Goal: Information Seeking & Learning: Find contact information

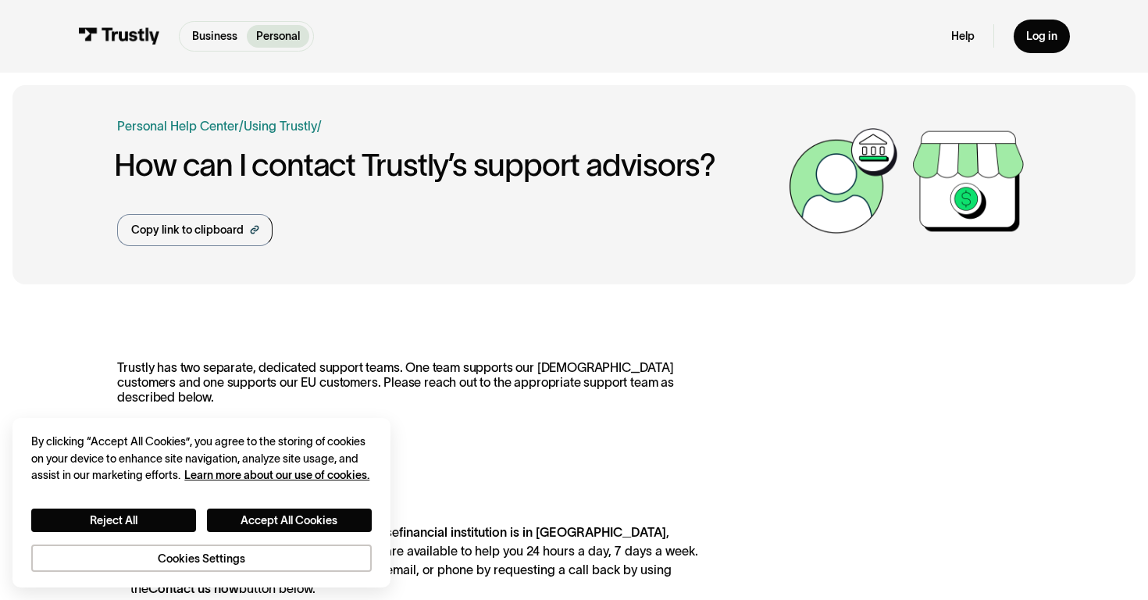
click at [198, 160] on h1 "How can I contact Trustly’s support advisors?" at bounding box center [447, 165] width 666 height 34
click at [196, 128] on link "Personal Help Center" at bounding box center [178, 125] width 122 height 19
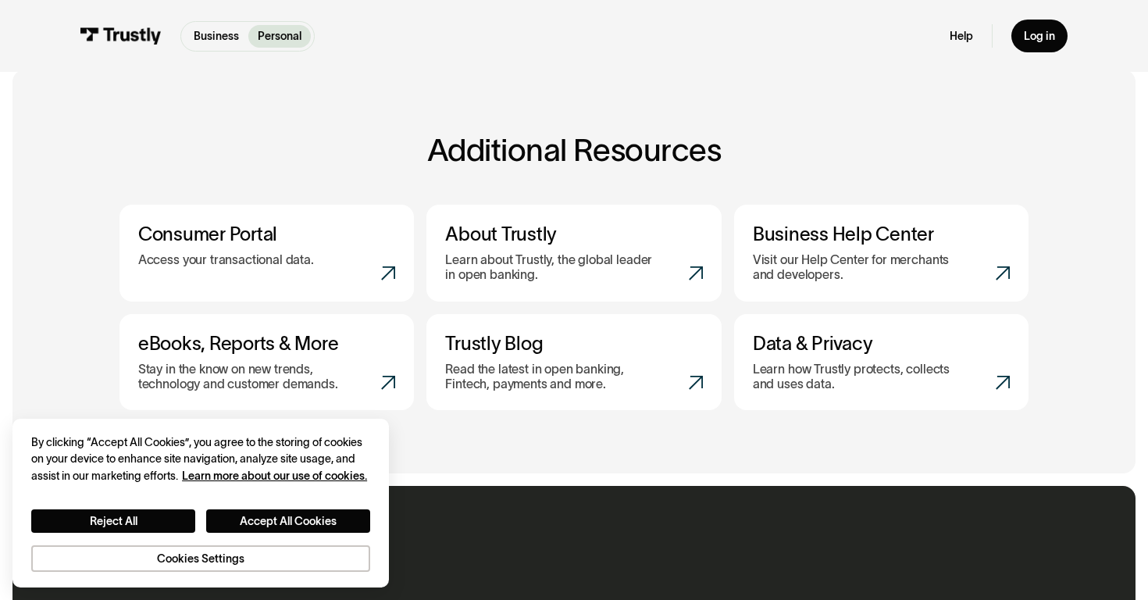
scroll to position [295, 0]
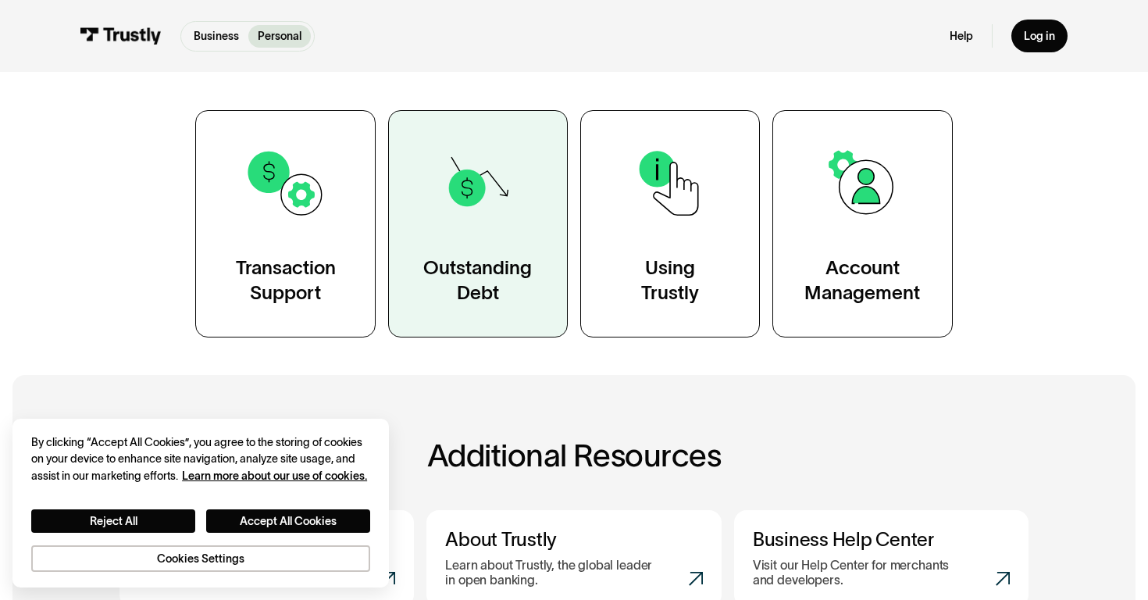
click at [497, 248] on link "Outstanding Debt" at bounding box center [478, 223] width 180 height 227
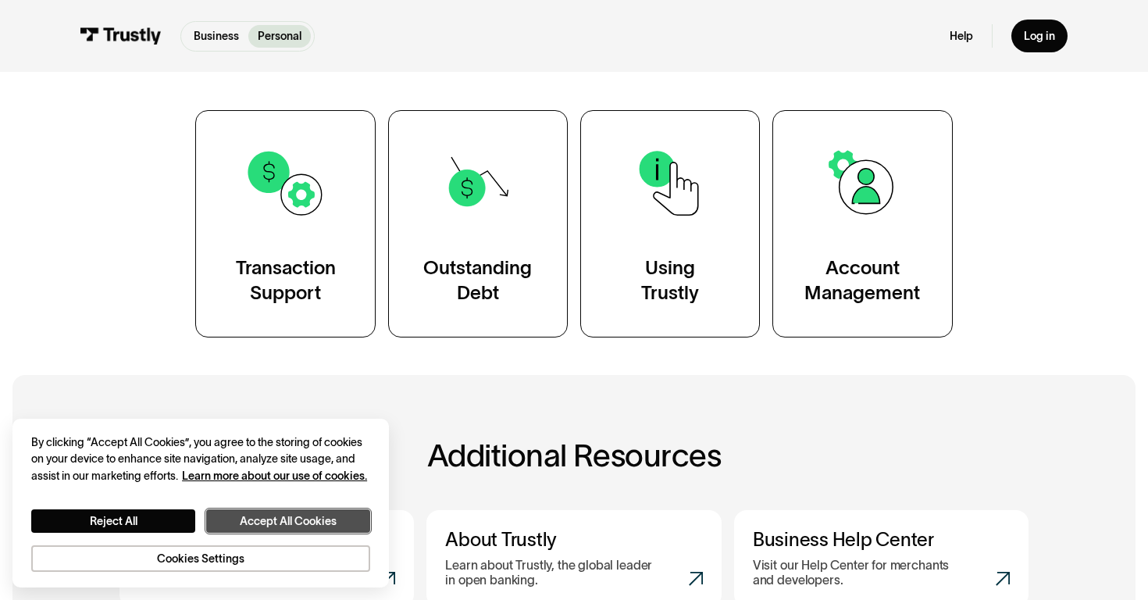
click at [251, 515] on button "Accept All Cookies" at bounding box center [288, 520] width 164 height 23
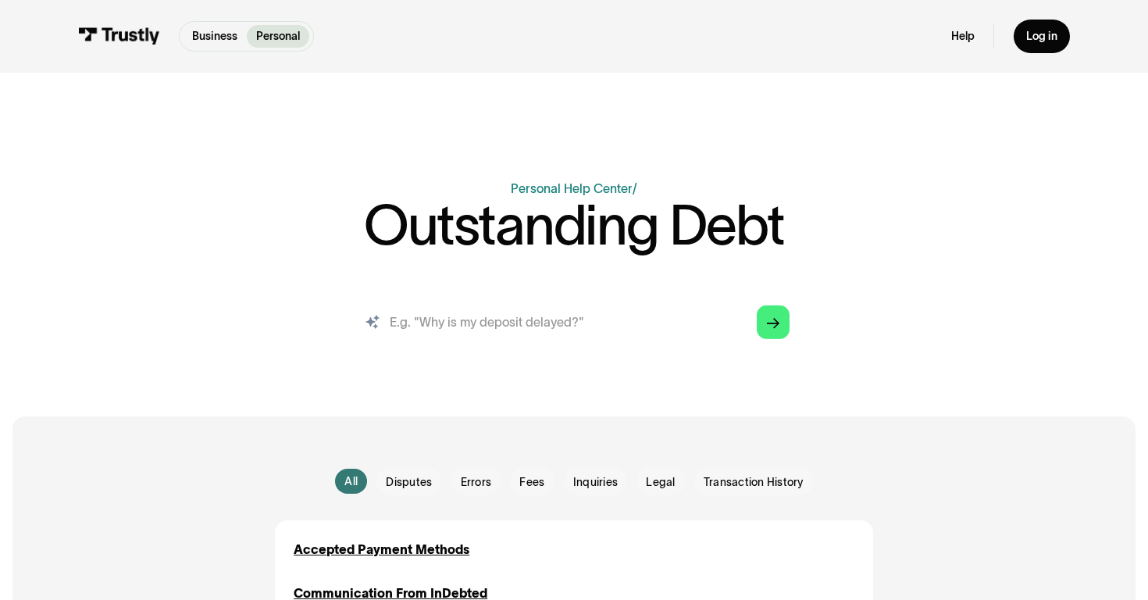
click at [493, 330] on input "search" at bounding box center [574, 322] width 457 height 51
click at [226, 344] on div "AI-powered search ( 1 / 4 ) Type your question and our smart search will find y…" at bounding box center [573, 328] width 913 height 63
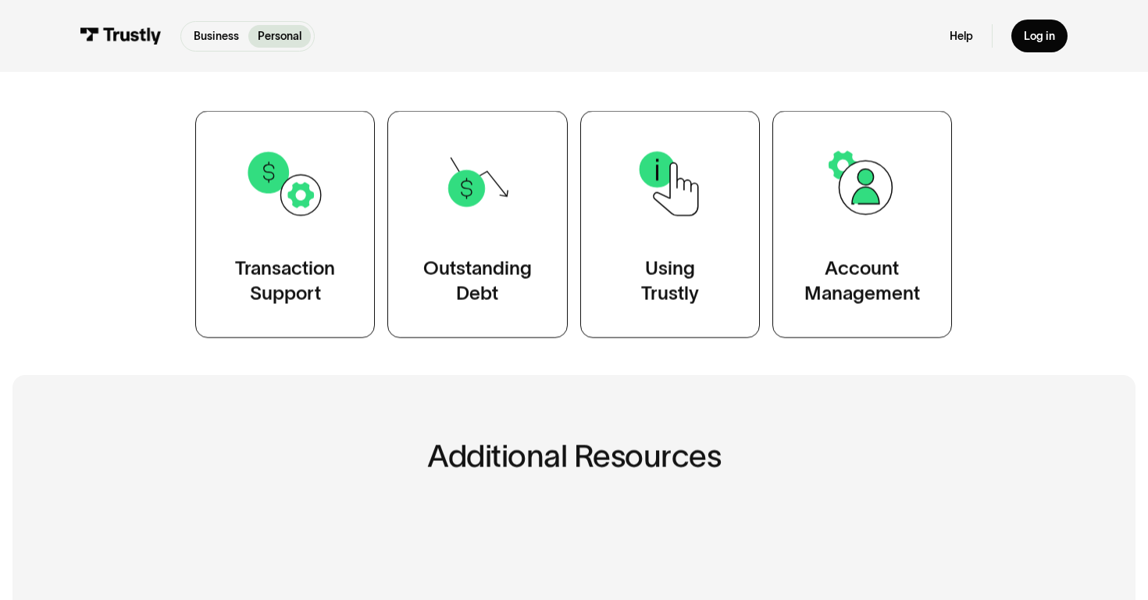
click at [276, 35] on p "Personal" at bounding box center [280, 36] width 44 height 16
